Goal: Information Seeking & Learning: Find specific page/section

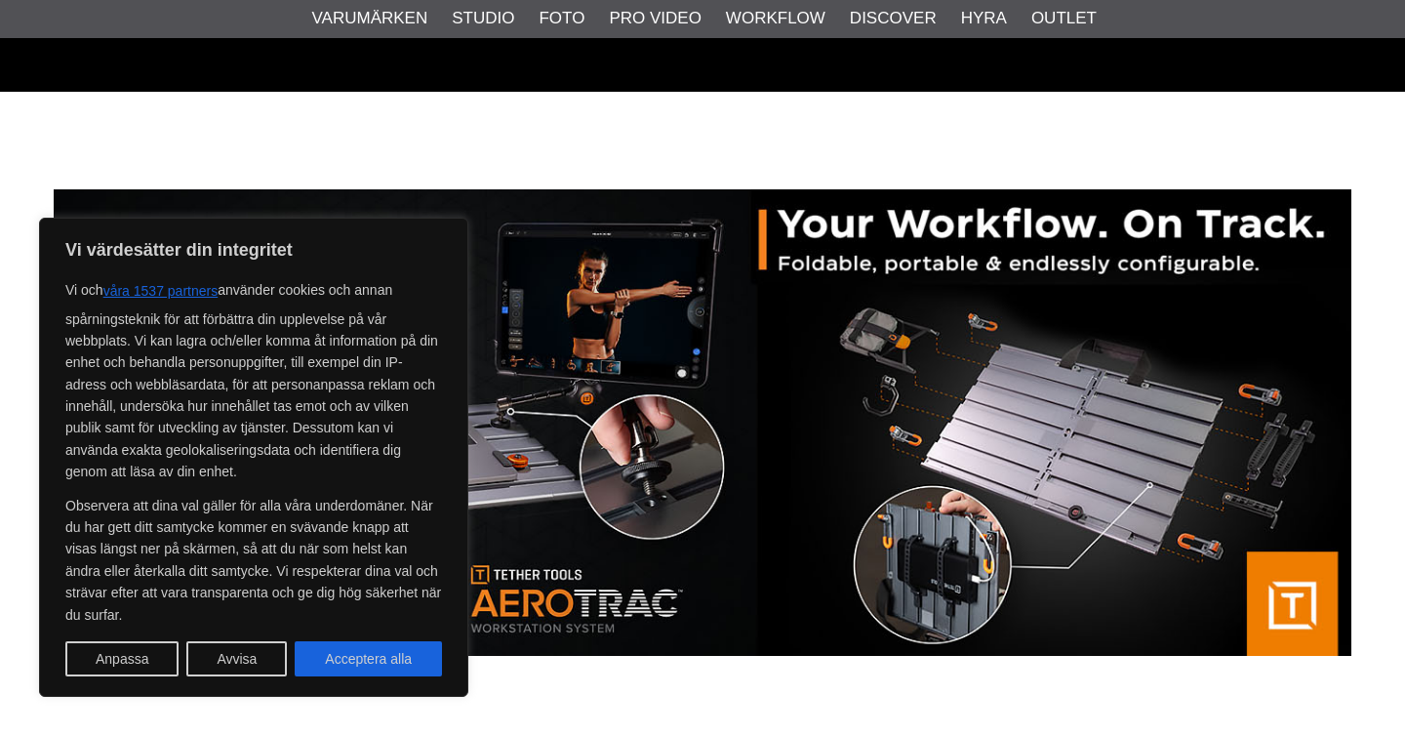
scroll to position [134, 0]
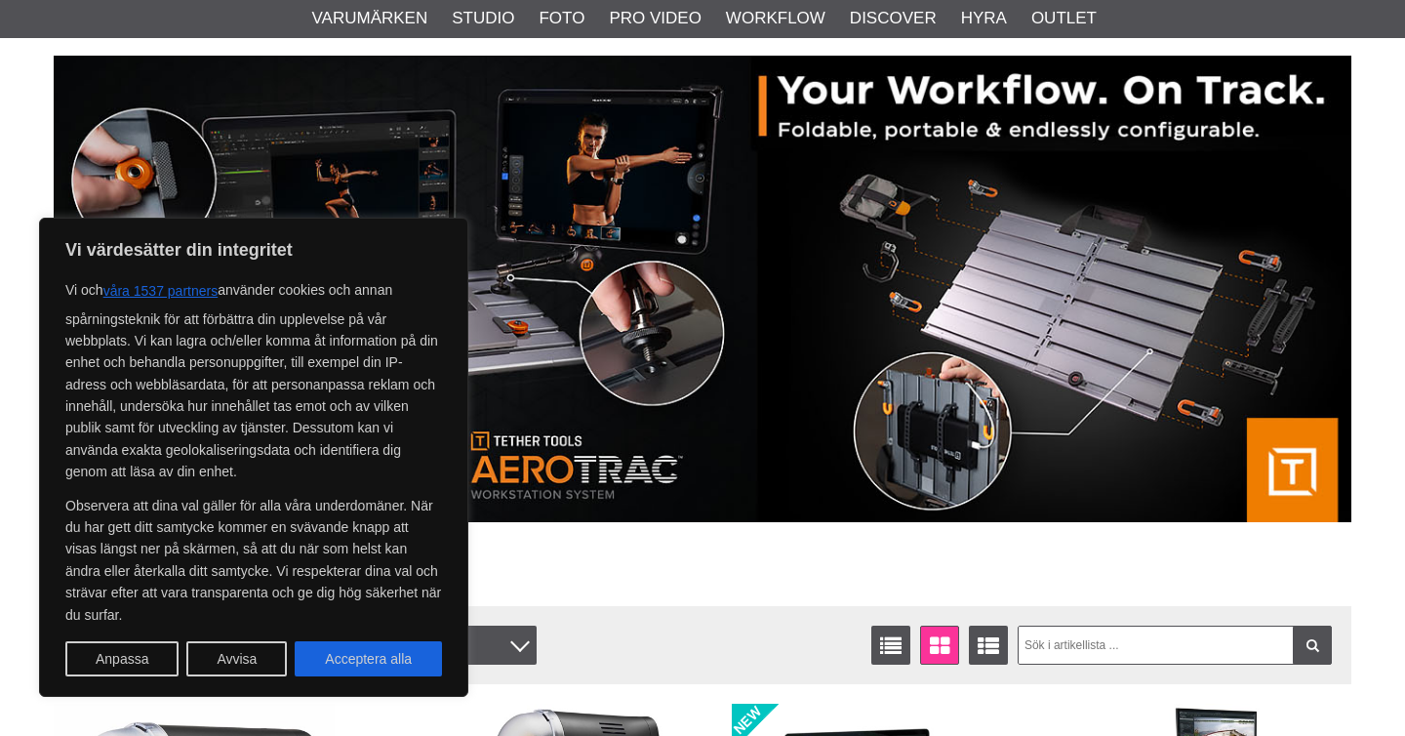
click at [358, 682] on div "Vi värdesätter din integritet Vi och våra 1537 partners använder [PERSON_NAME] …" at bounding box center [253, 457] width 429 height 479
click at [358, 671] on button "Acceptera alla" at bounding box center [368, 658] width 147 height 35
checkbox input "true"
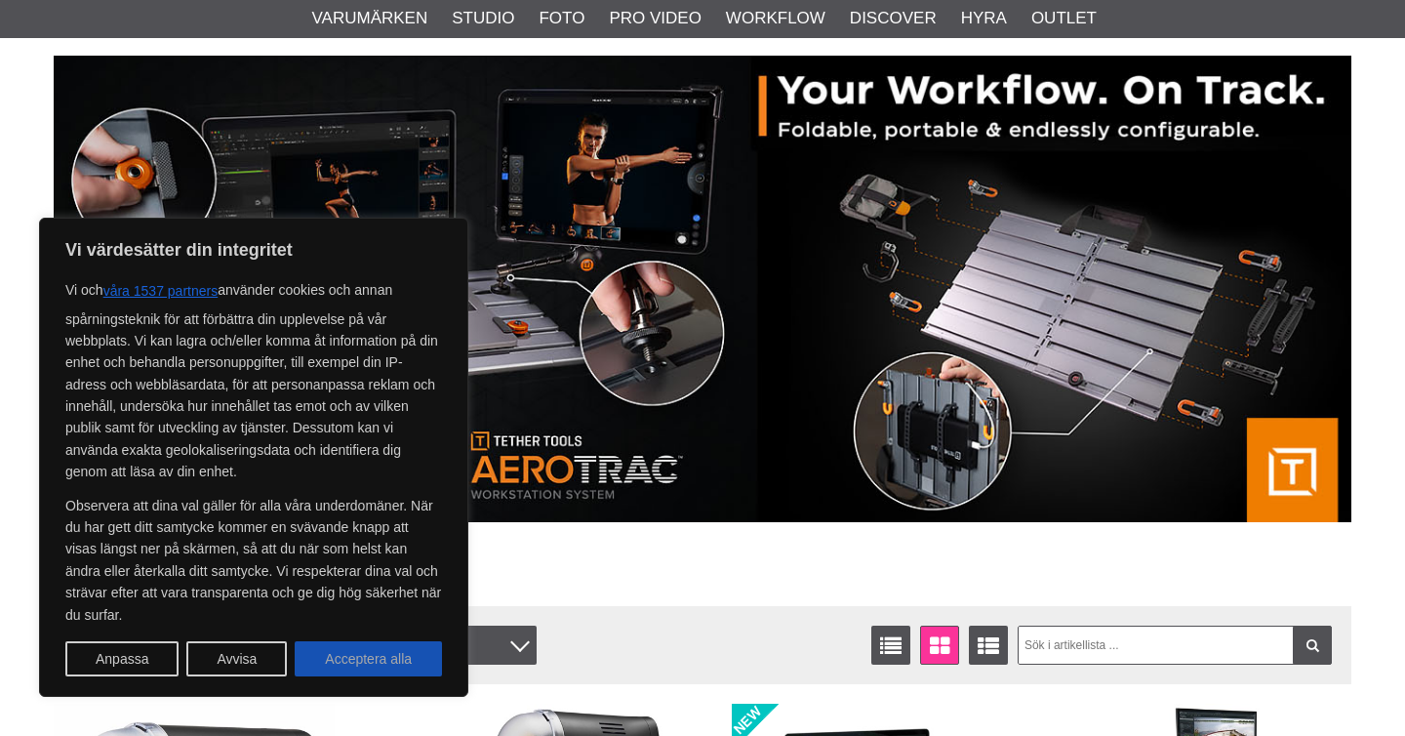
checkbox input "true"
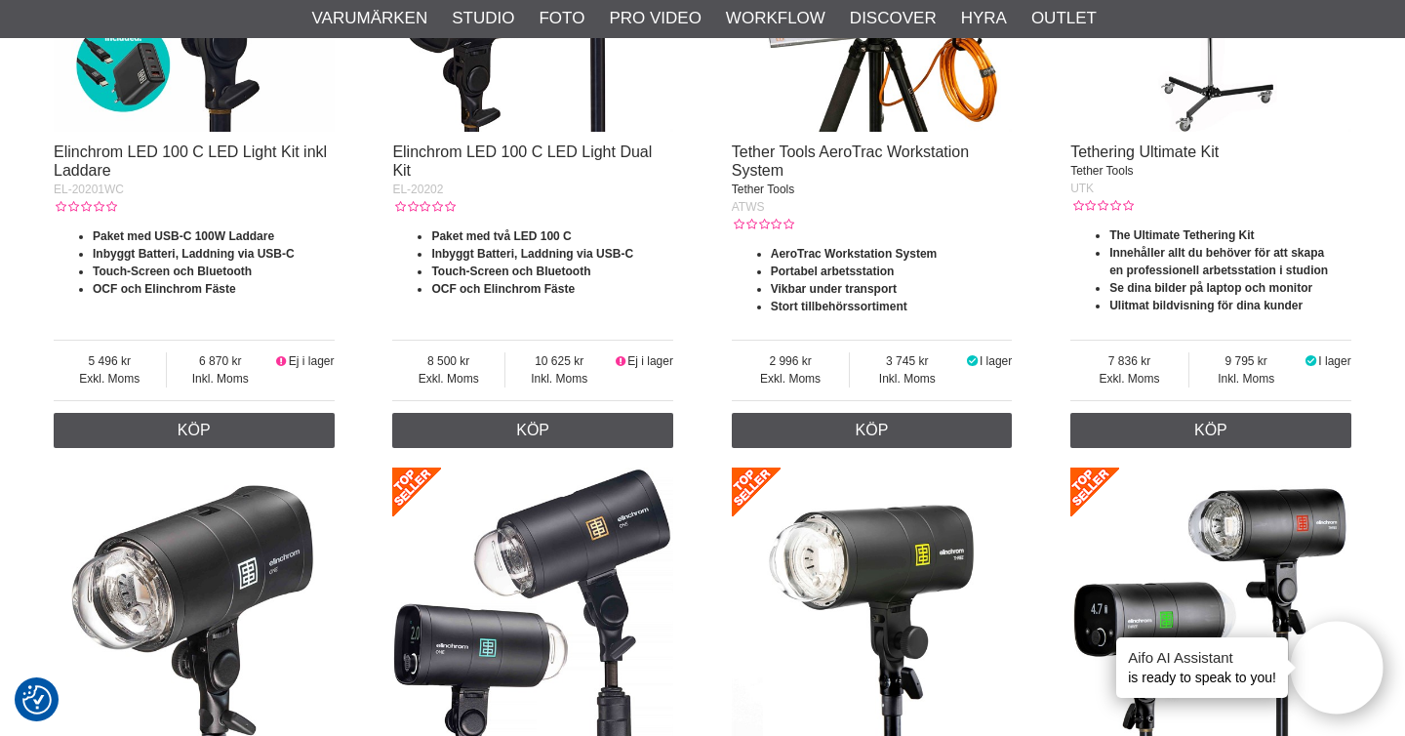
scroll to position [0, 0]
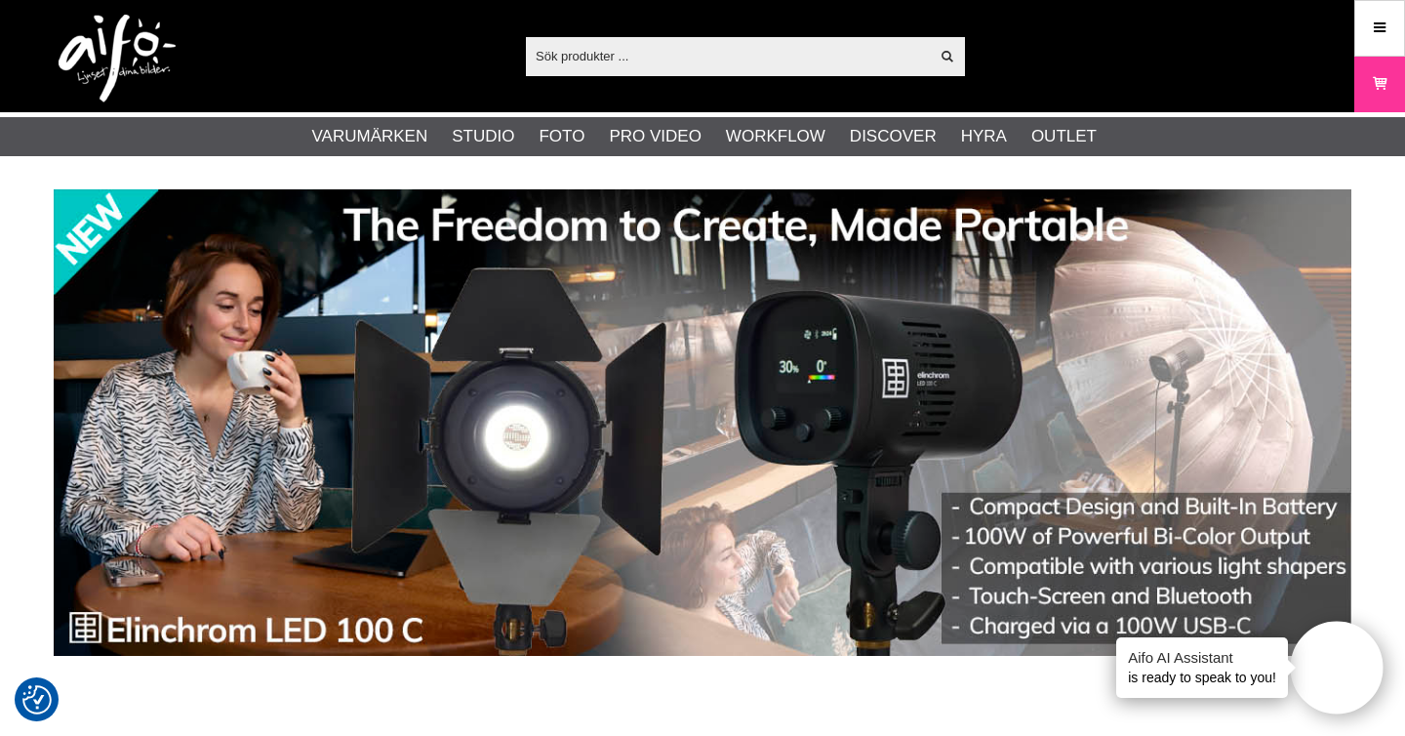
click at [604, 54] on input "text" at bounding box center [727, 55] width 403 height 29
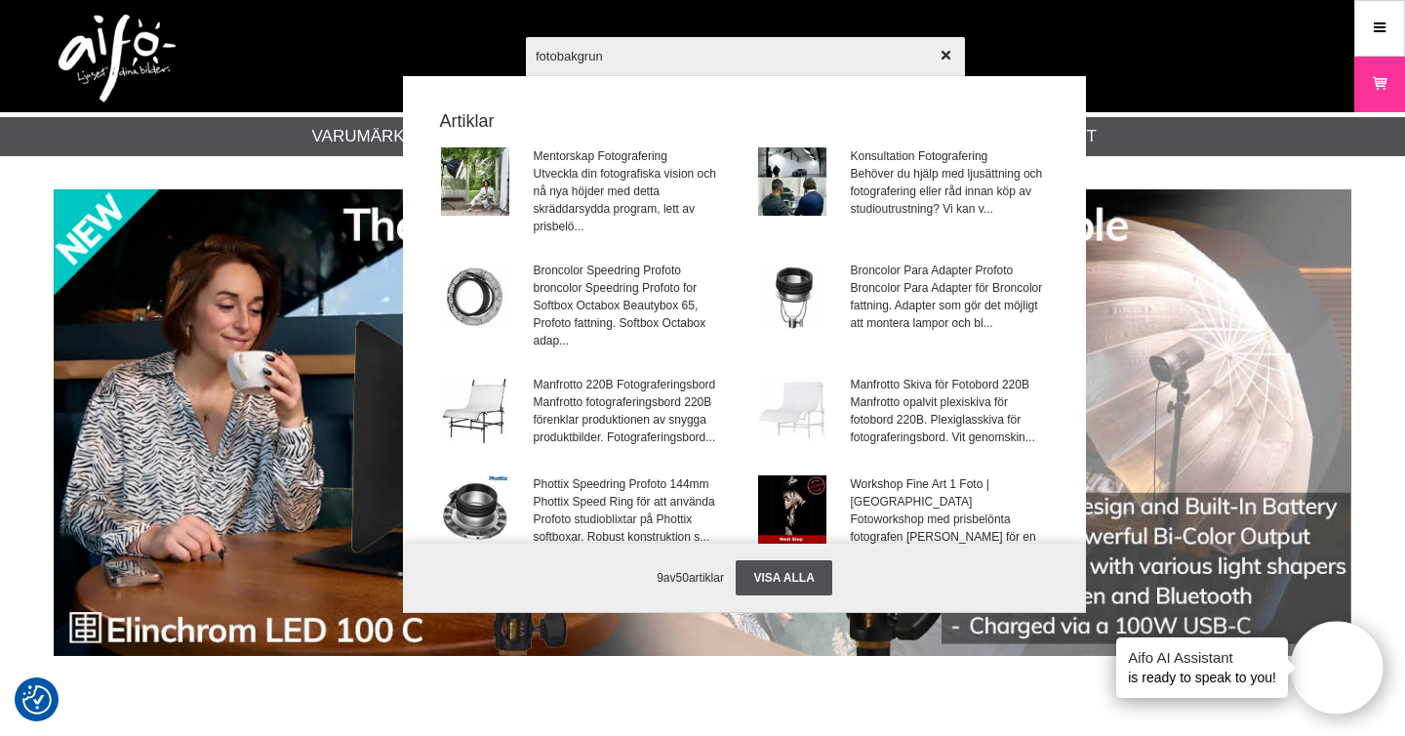
type input "fotobakgrund"
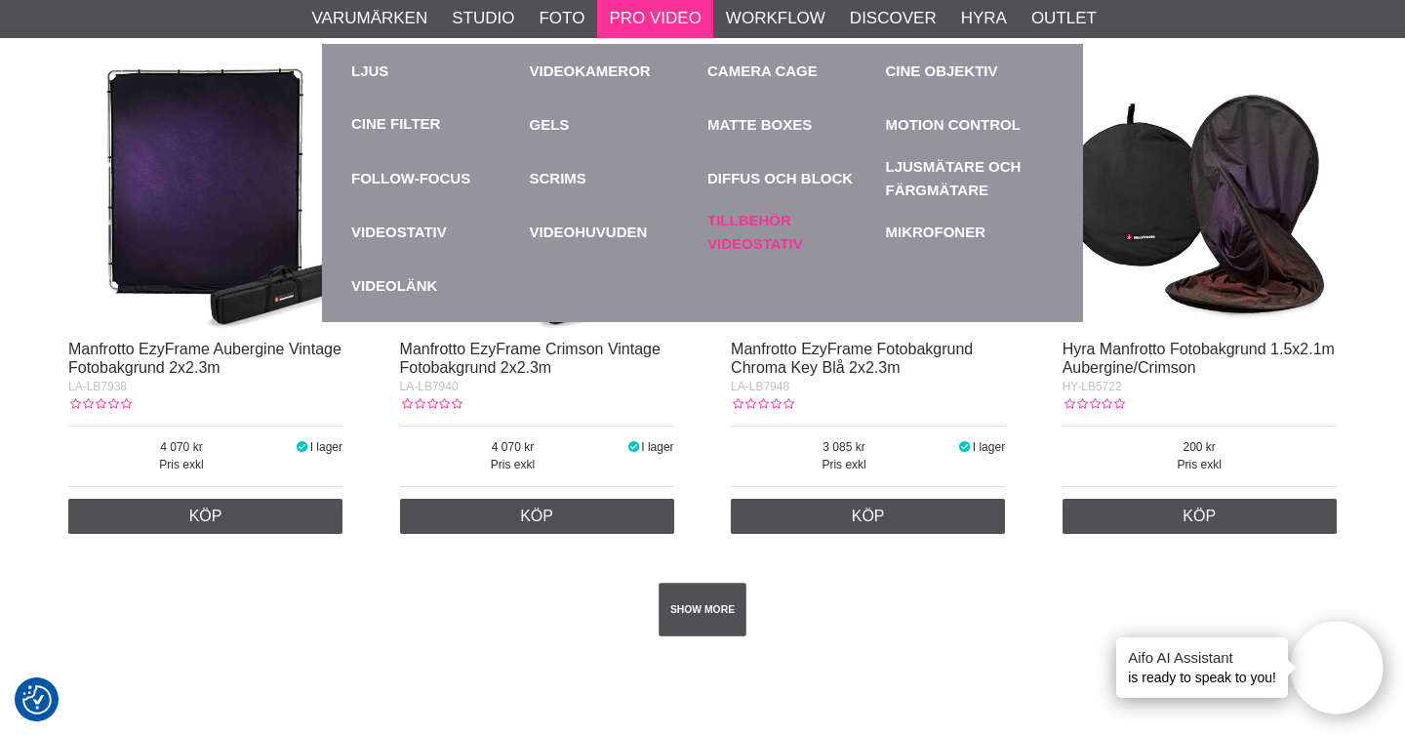
scroll to position [3441, 0]
